Goal: Entertainment & Leisure: Consume media (video, audio)

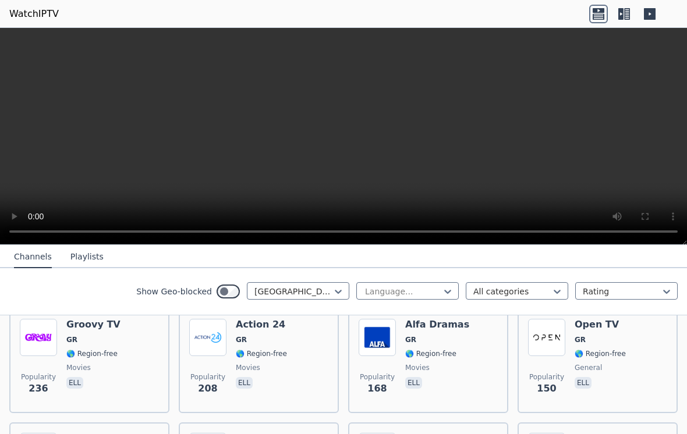
scroll to position [371, 0]
click at [80, 132] on video at bounding box center [343, 136] width 687 height 217
click at [264, 186] on video at bounding box center [343, 136] width 687 height 217
click at [336, 137] on video at bounding box center [343, 136] width 687 height 217
click at [52, 171] on video at bounding box center [343, 136] width 687 height 217
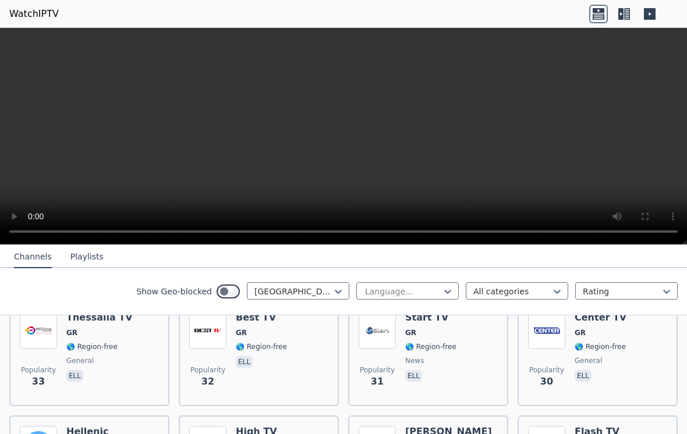
scroll to position [1174, 0]
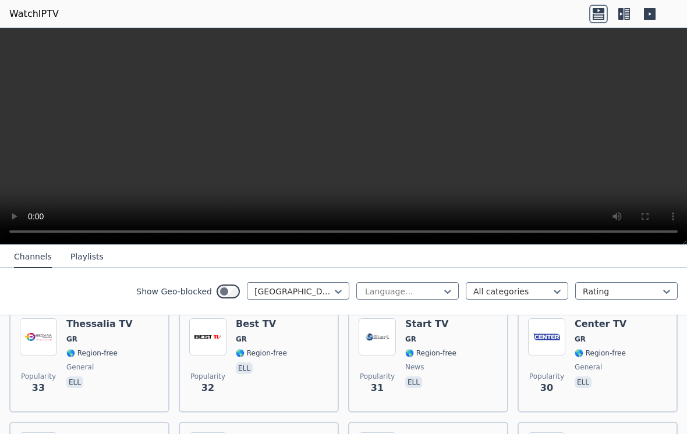
click at [34, 337] on img at bounding box center [38, 337] width 37 height 37
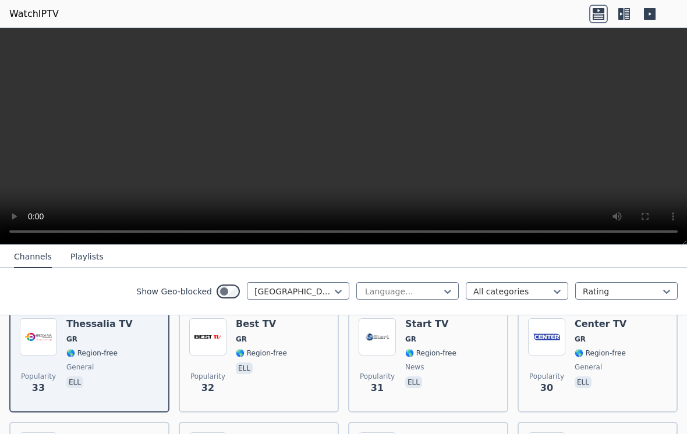
click at [33, 310] on div "Show Geo-blocked Greece Language... All categories Rating" at bounding box center [343, 291] width 687 height 47
click at [48, 305] on div "Show Geo-blocked Greece Language... All categories Rating" at bounding box center [343, 291] width 687 height 47
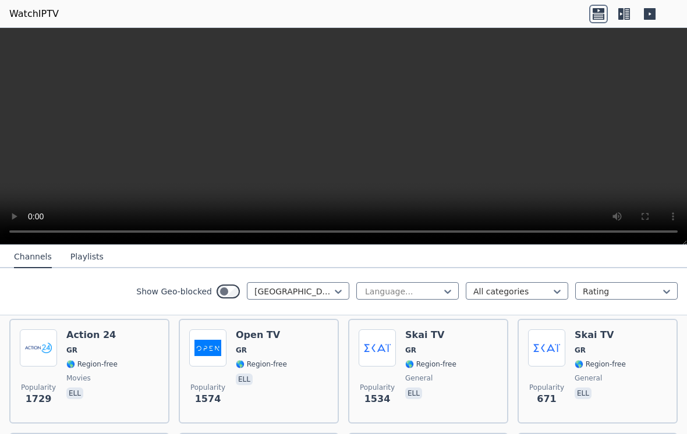
scroll to position [131, 0]
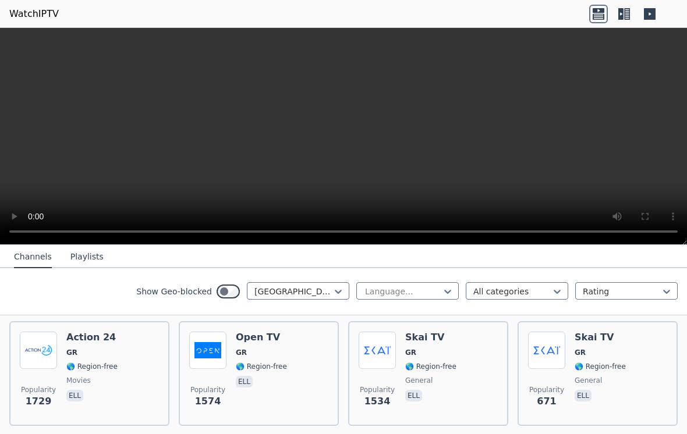
click at [211, 347] on img at bounding box center [207, 350] width 37 height 37
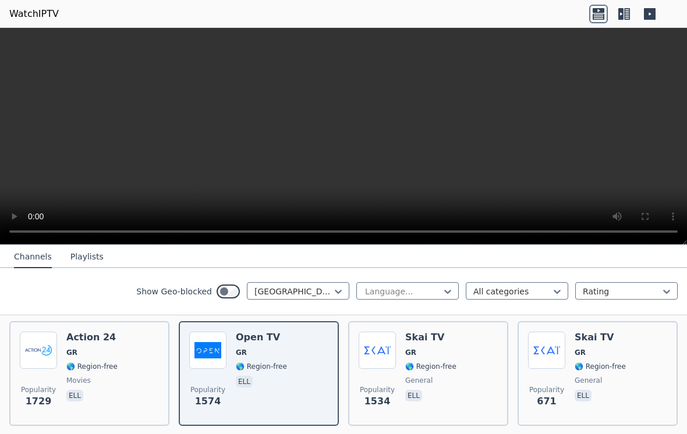
click at [409, 366] on span "🌎 Region-free" at bounding box center [430, 366] width 51 height 9
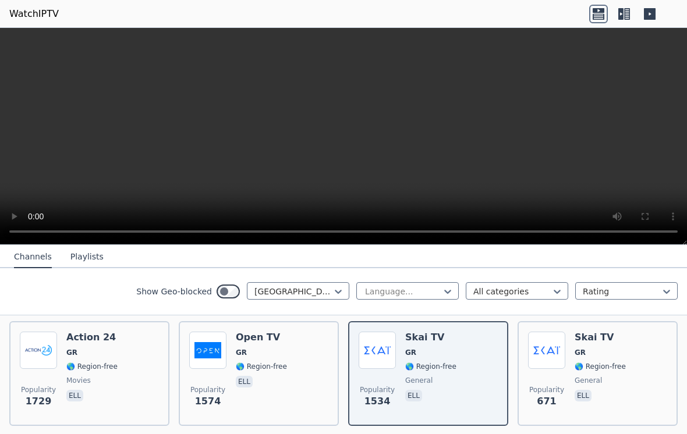
click at [544, 357] on img at bounding box center [546, 350] width 37 height 37
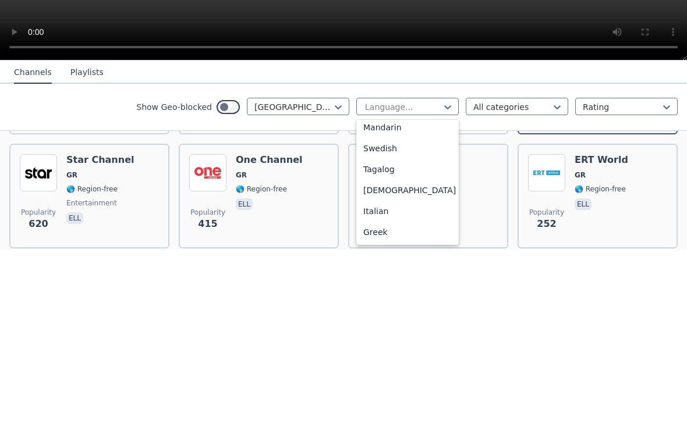
scroll to position [341, 0]
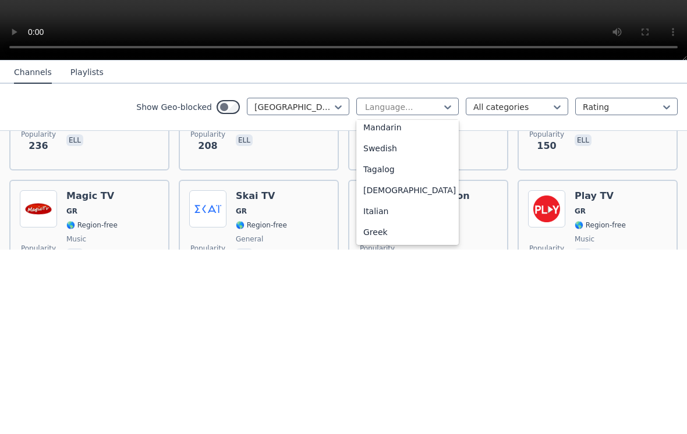
click at [412, 344] on div "Tagalog" at bounding box center [407, 354] width 102 height 21
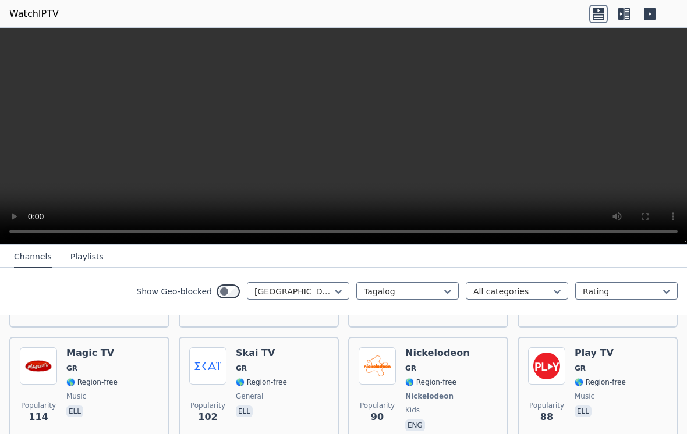
scroll to position [482, 0]
